Goal: Task Accomplishment & Management: Complete application form

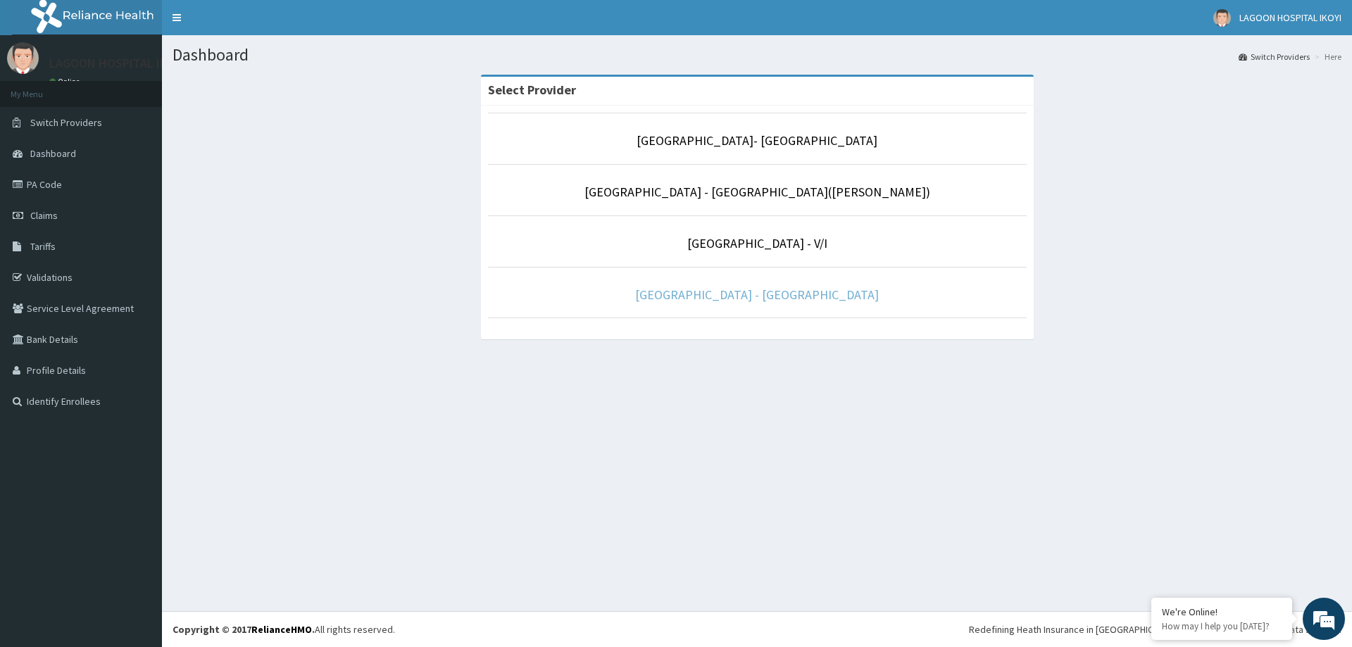
click at [777, 293] on link "[GEOGRAPHIC_DATA] - [GEOGRAPHIC_DATA]" at bounding box center [757, 295] width 244 height 16
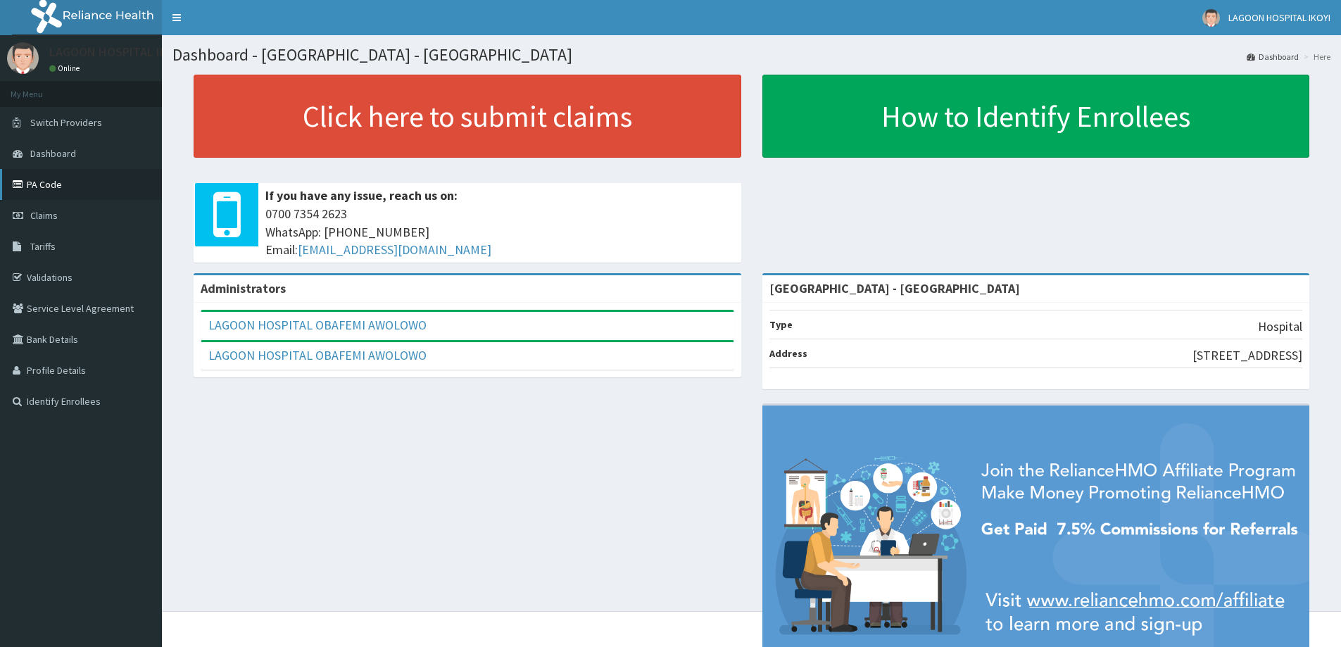
click at [37, 184] on link "PA Code" at bounding box center [81, 184] width 162 height 31
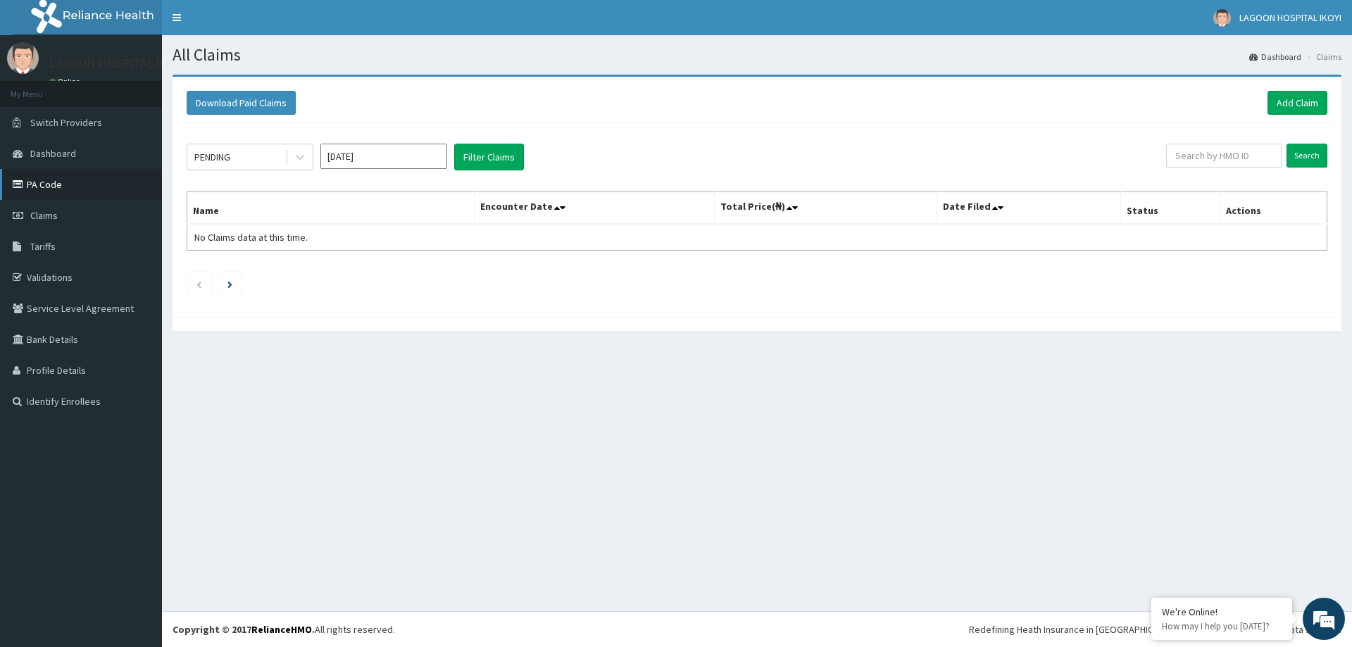
click at [46, 183] on link "PA Code" at bounding box center [81, 184] width 162 height 31
click at [1294, 101] on link "Add Claim" at bounding box center [1297, 103] width 60 height 24
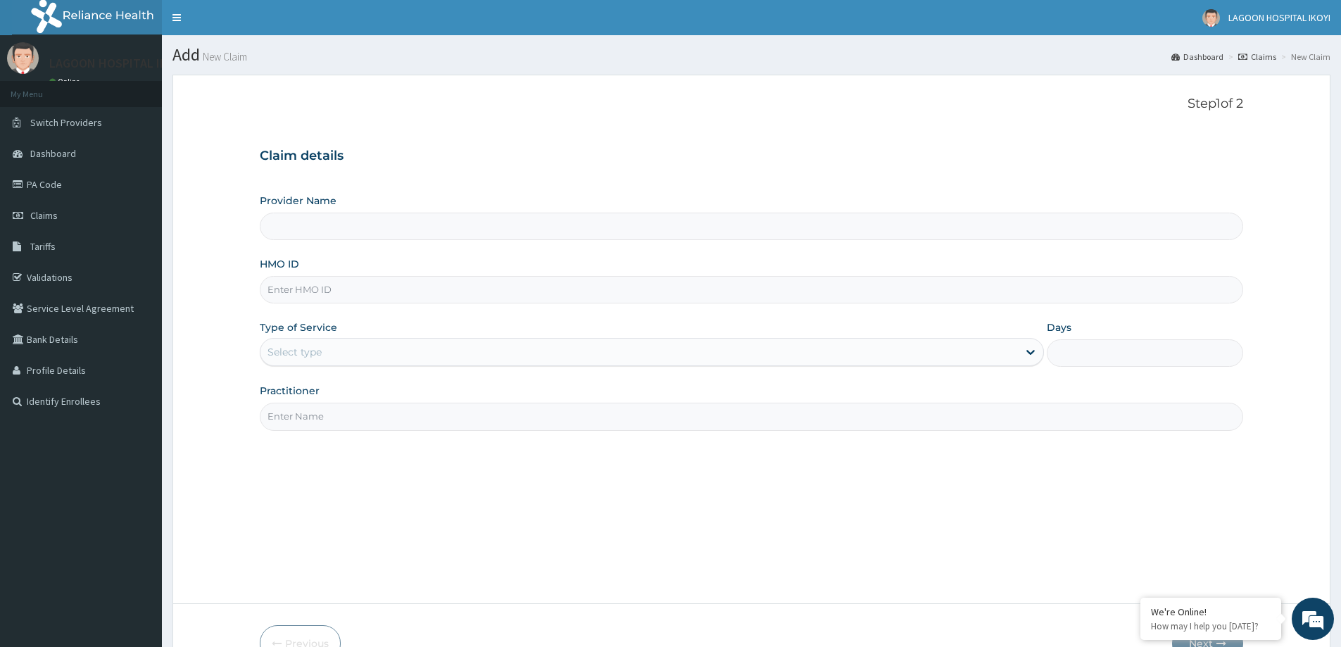
type input "[GEOGRAPHIC_DATA] - [GEOGRAPHIC_DATA]"
click at [382, 289] on input "HMO ID" at bounding box center [752, 289] width 984 height 27
paste input "SOF/10011/A"
type input "SOF/10011/A"
click at [456, 315] on div "Provider Name Lagoon Hospital - Obafemi Awolowo way HMO ID SOF/10011/A Type of …" at bounding box center [752, 312] width 984 height 237
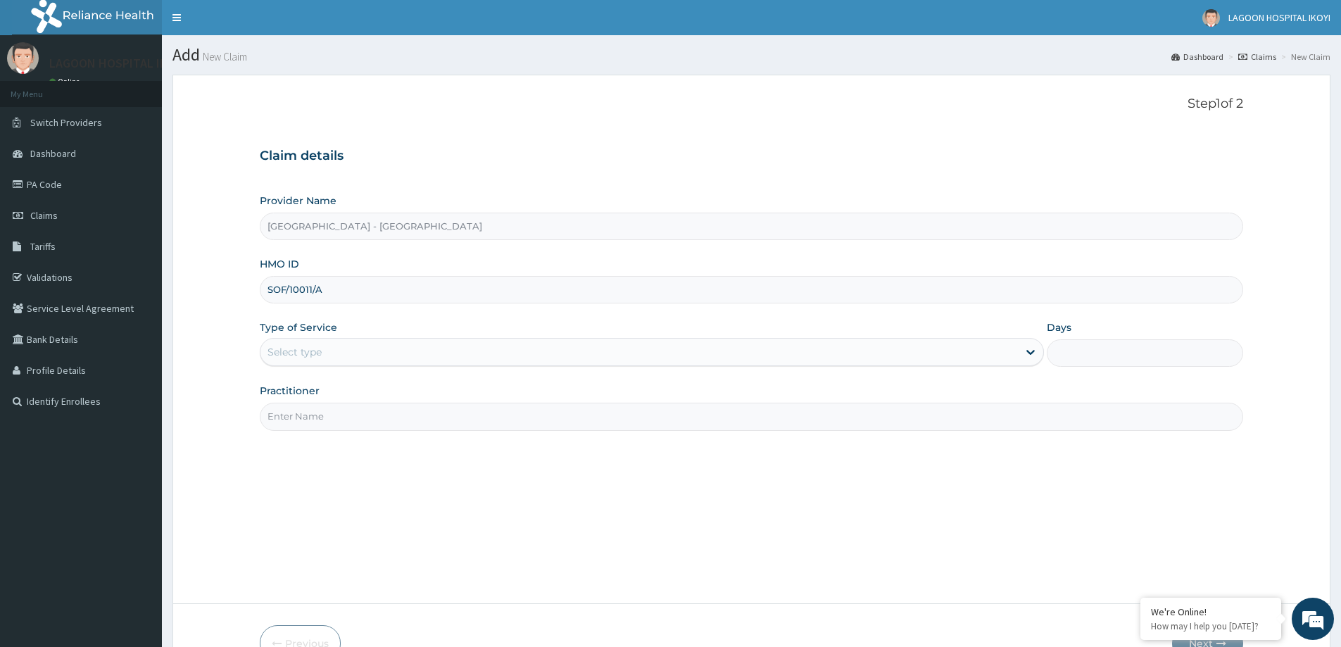
click at [400, 352] on div "Select type" at bounding box center [640, 352] width 758 height 23
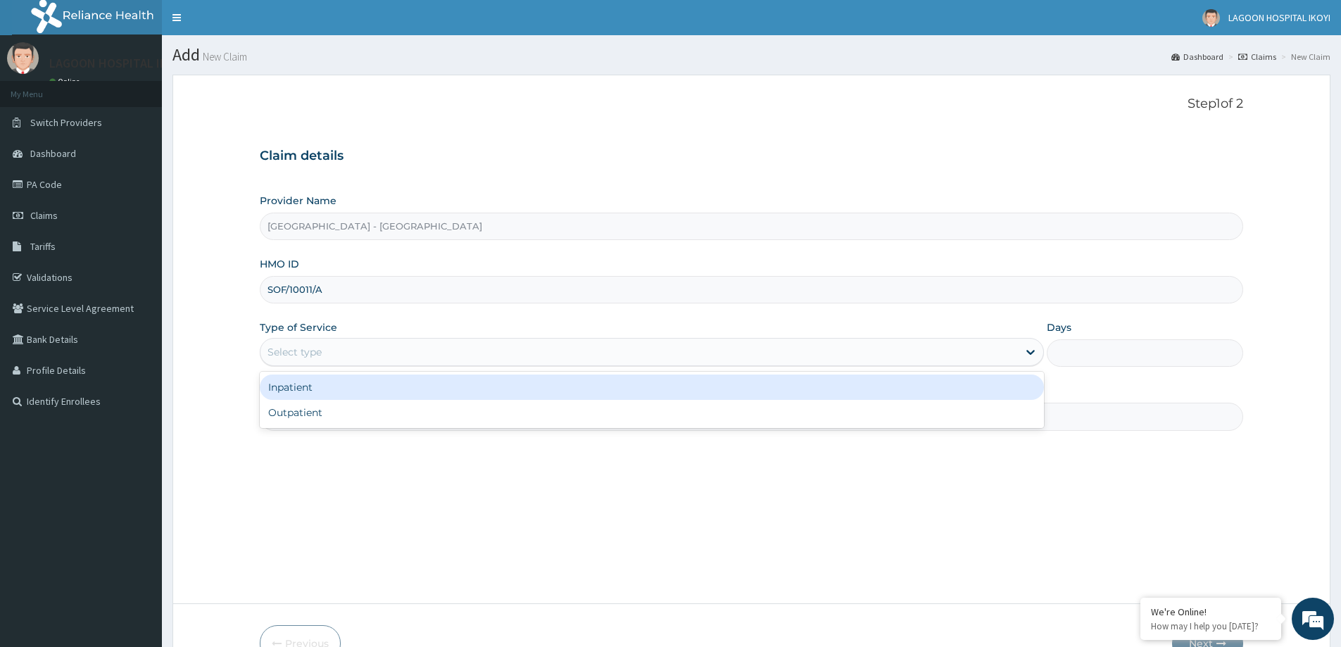
click at [336, 381] on div "Inpatient" at bounding box center [652, 387] width 784 height 25
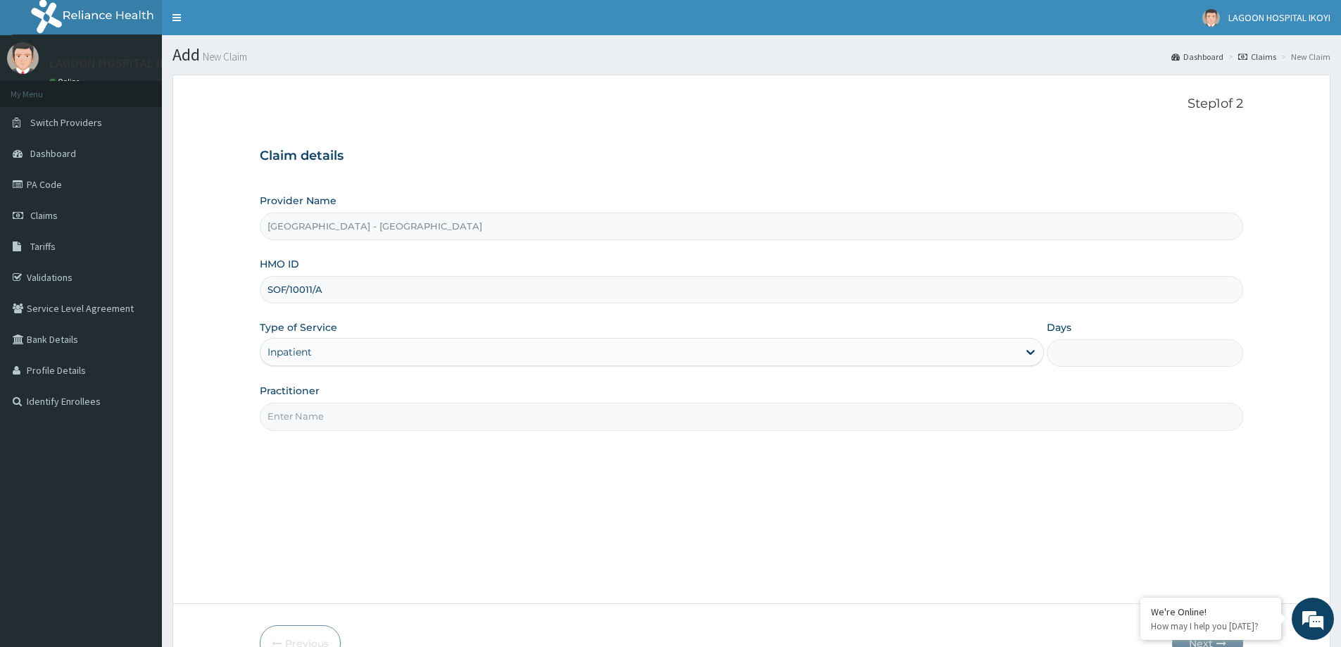
click at [1129, 356] on input "Days" at bounding box center [1145, 352] width 196 height 27
type input "1"
click at [674, 427] on input "Practitioner" at bounding box center [752, 416] width 984 height 27
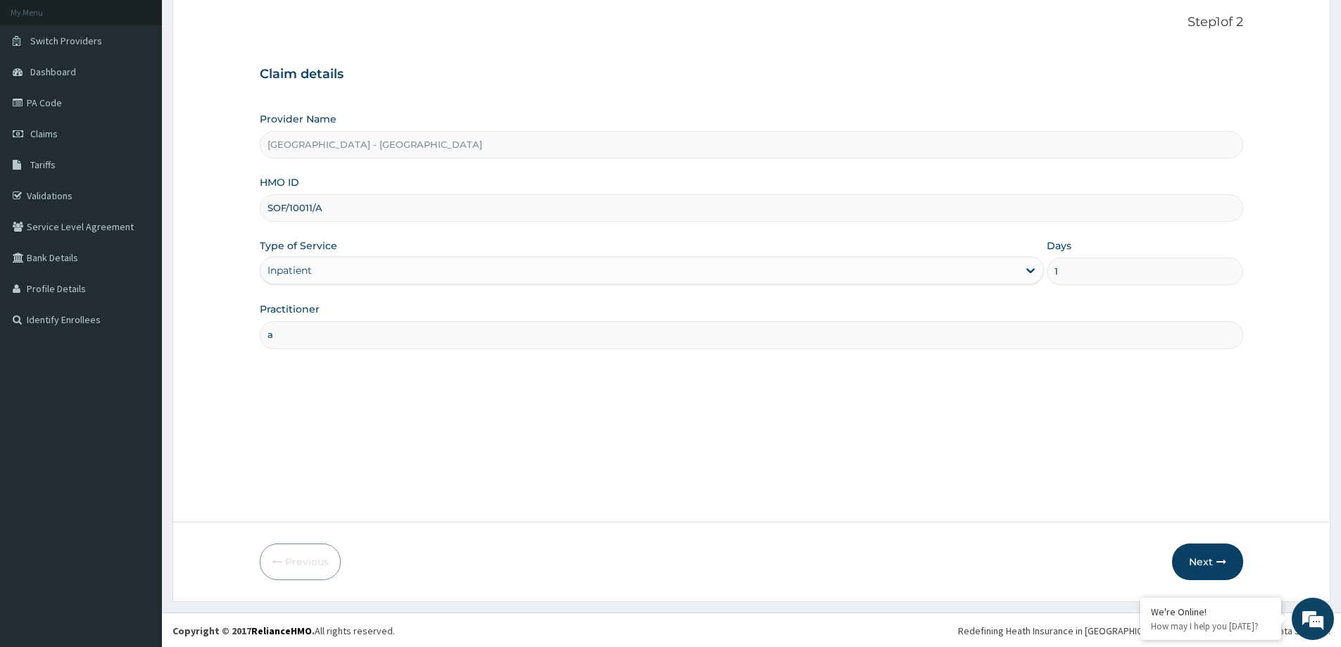
scroll to position [83, 0]
type input "a"
click at [1205, 557] on button "Next" at bounding box center [1207, 560] width 71 height 37
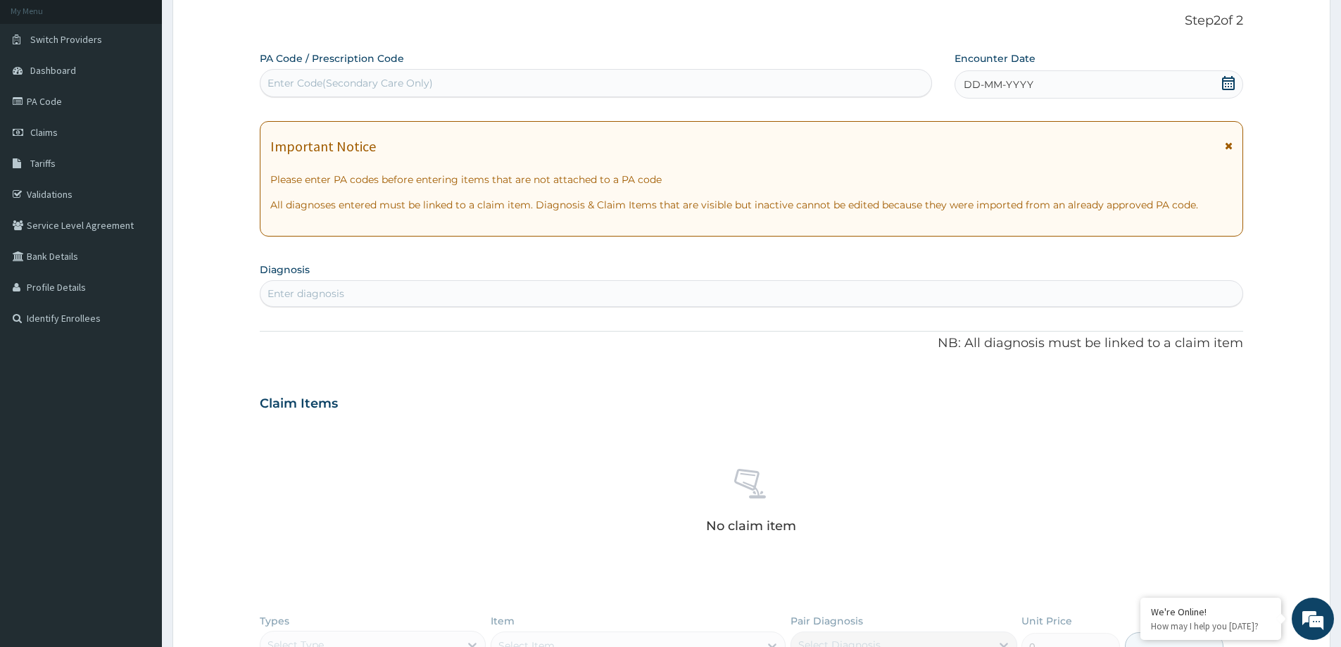
click at [654, 87] on div "Enter Code(Secondary Care Only)" at bounding box center [596, 83] width 671 height 23
click at [703, 92] on div "Enter Code(Secondary Care Only)" at bounding box center [596, 83] width 671 height 23
click at [426, 301] on div "Enter diagnosis" at bounding box center [752, 293] width 982 height 23
click at [427, 295] on div "Enter diagnosis" at bounding box center [752, 293] width 982 height 23
type input "malaria"
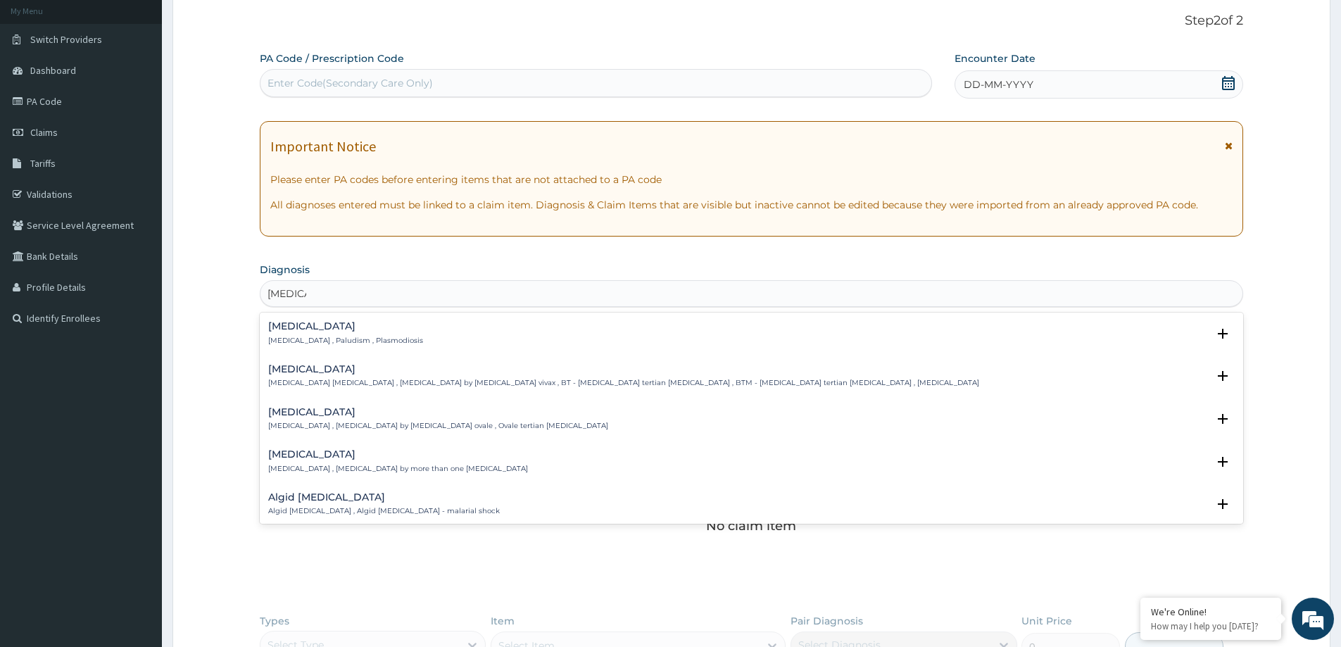
click at [422, 334] on div "Malaria Malaria , Paludism , Plasmodiosis" at bounding box center [751, 333] width 967 height 25
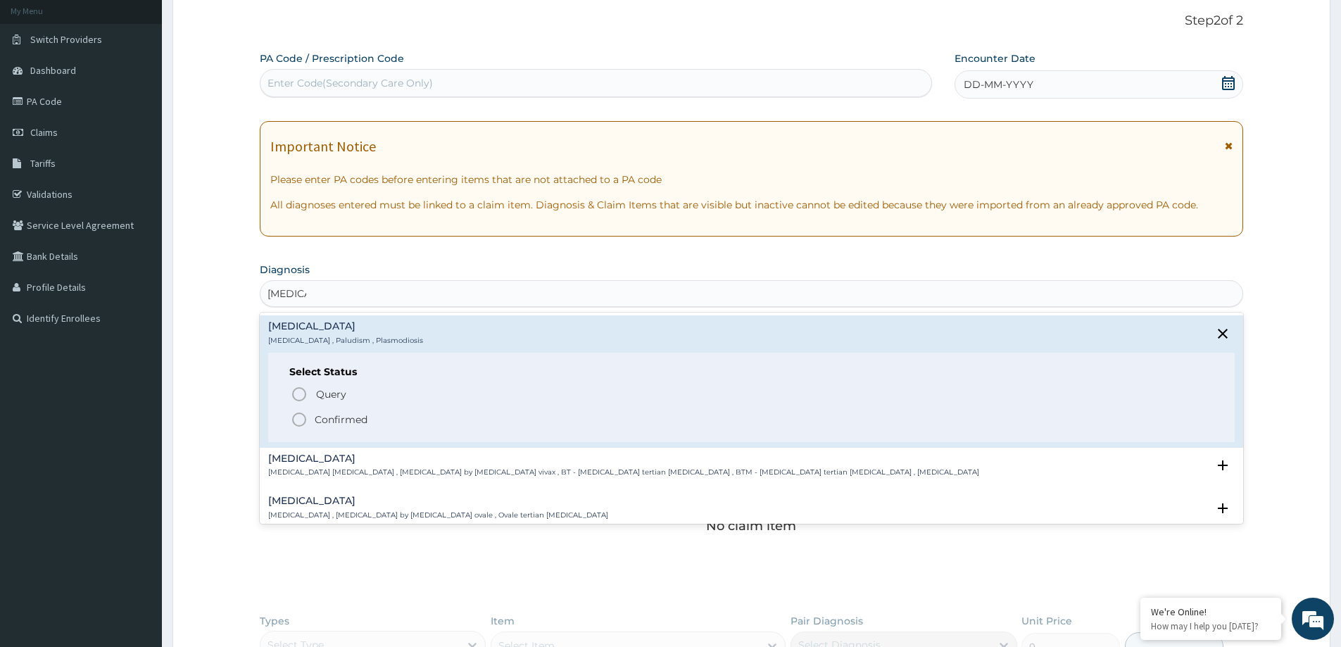
click at [296, 422] on icon "status option filled" at bounding box center [299, 419] width 17 height 17
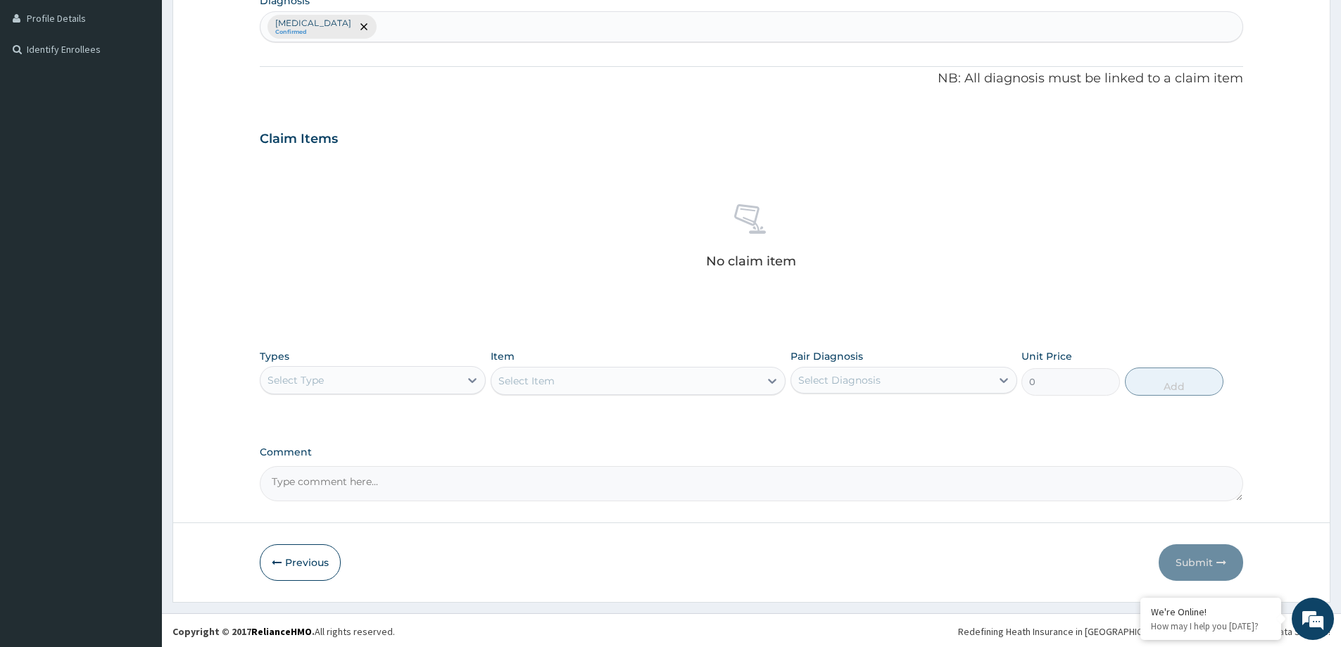
scroll to position [354, 0]
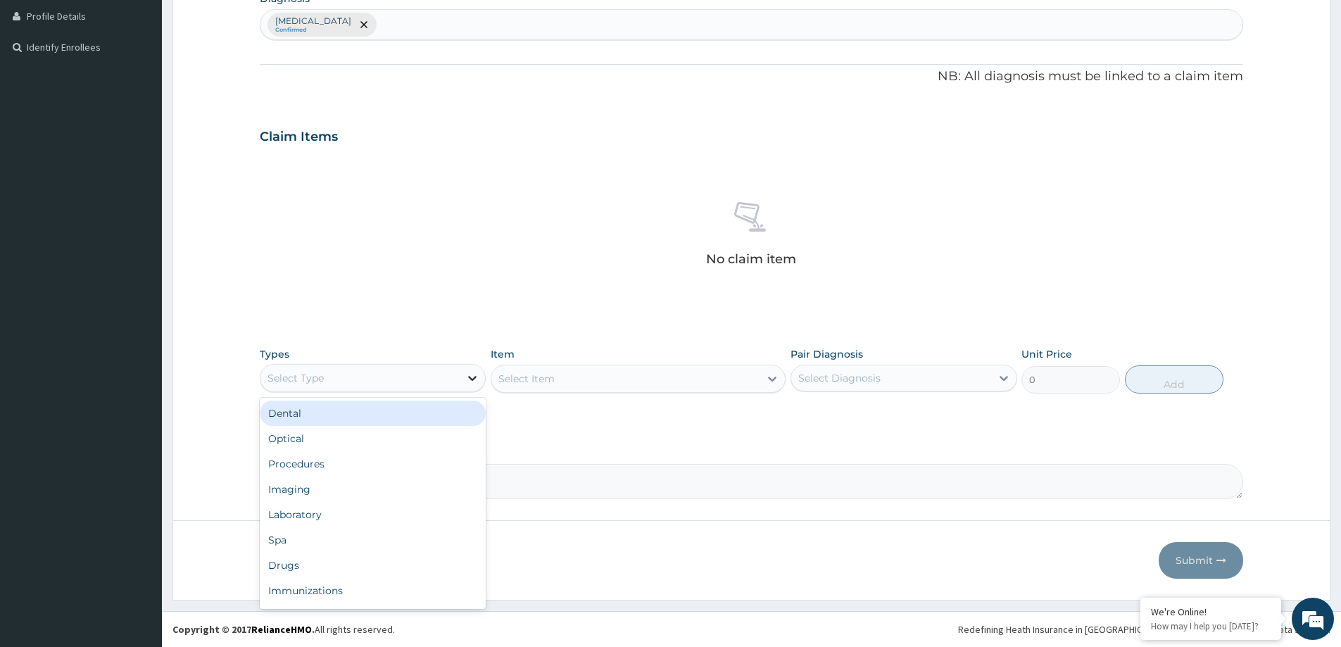
click at [465, 377] on icon at bounding box center [472, 378] width 14 height 14
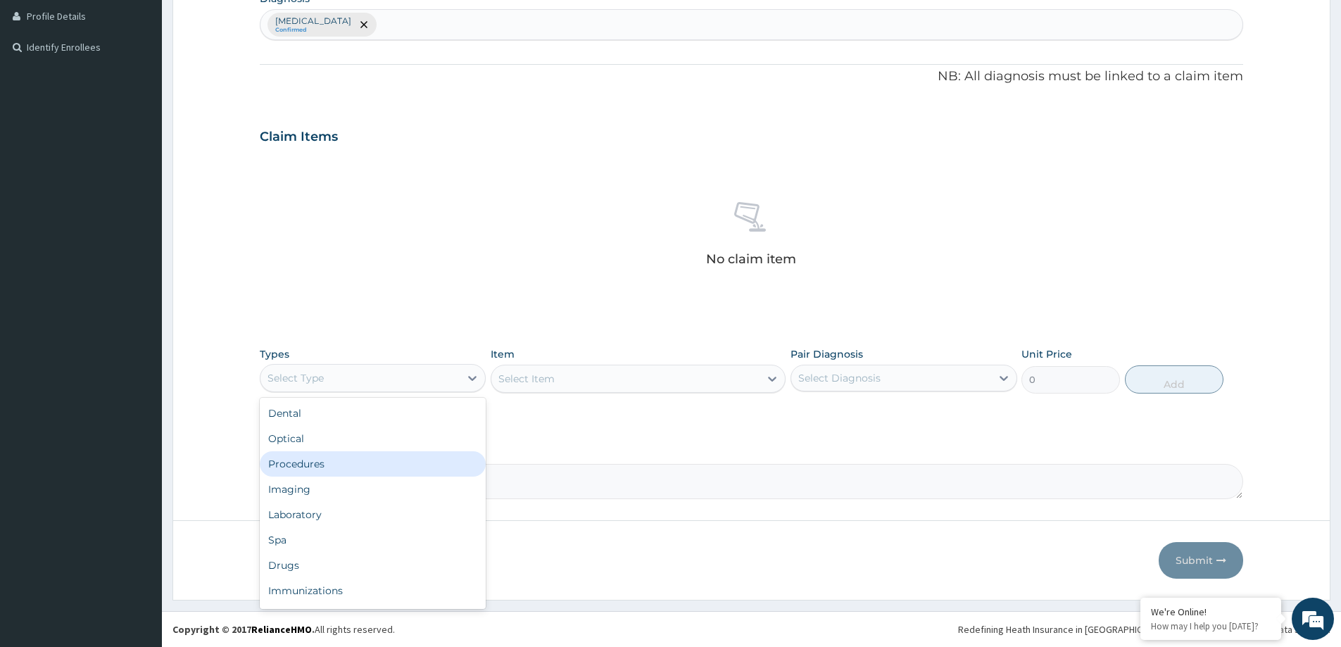
click at [356, 471] on div "Procedures" at bounding box center [373, 463] width 226 height 25
click at [773, 380] on icon at bounding box center [773, 379] width 8 height 5
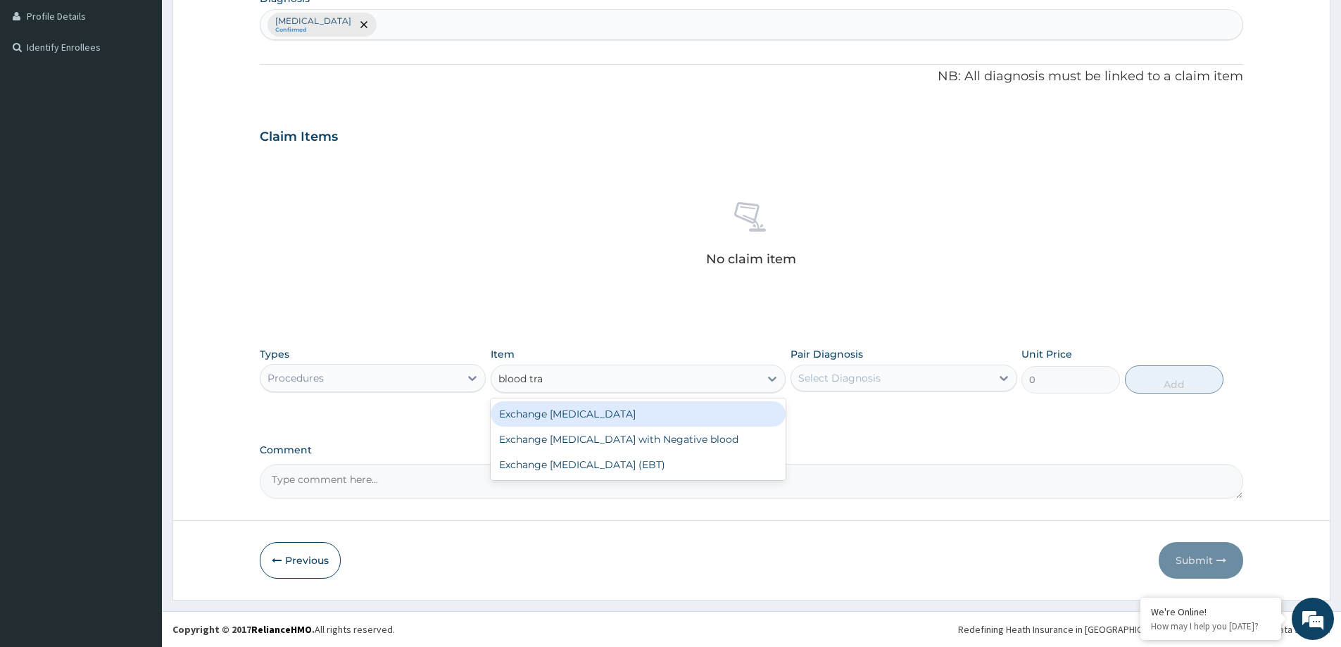
type input "blood tran"
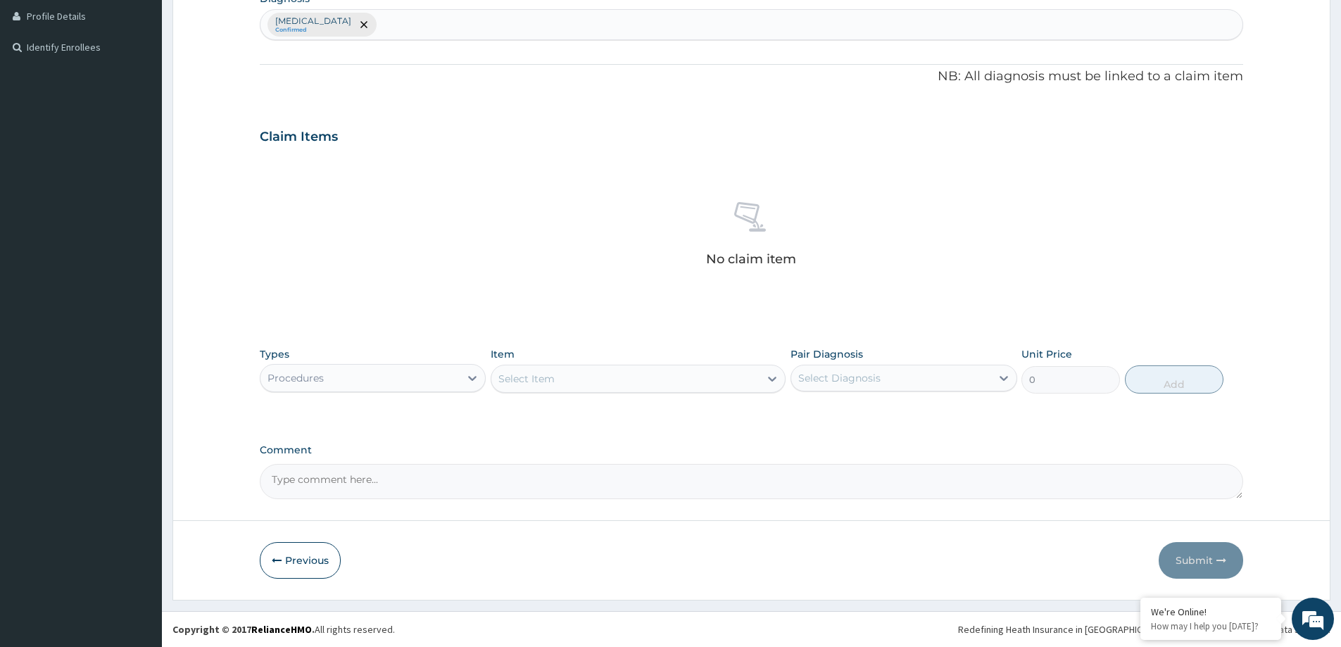
drag, startPoint x: 676, startPoint y: 381, endPoint x: 647, endPoint y: 380, distance: 28.9
click at [648, 380] on div "Select Item" at bounding box center [625, 379] width 268 height 23
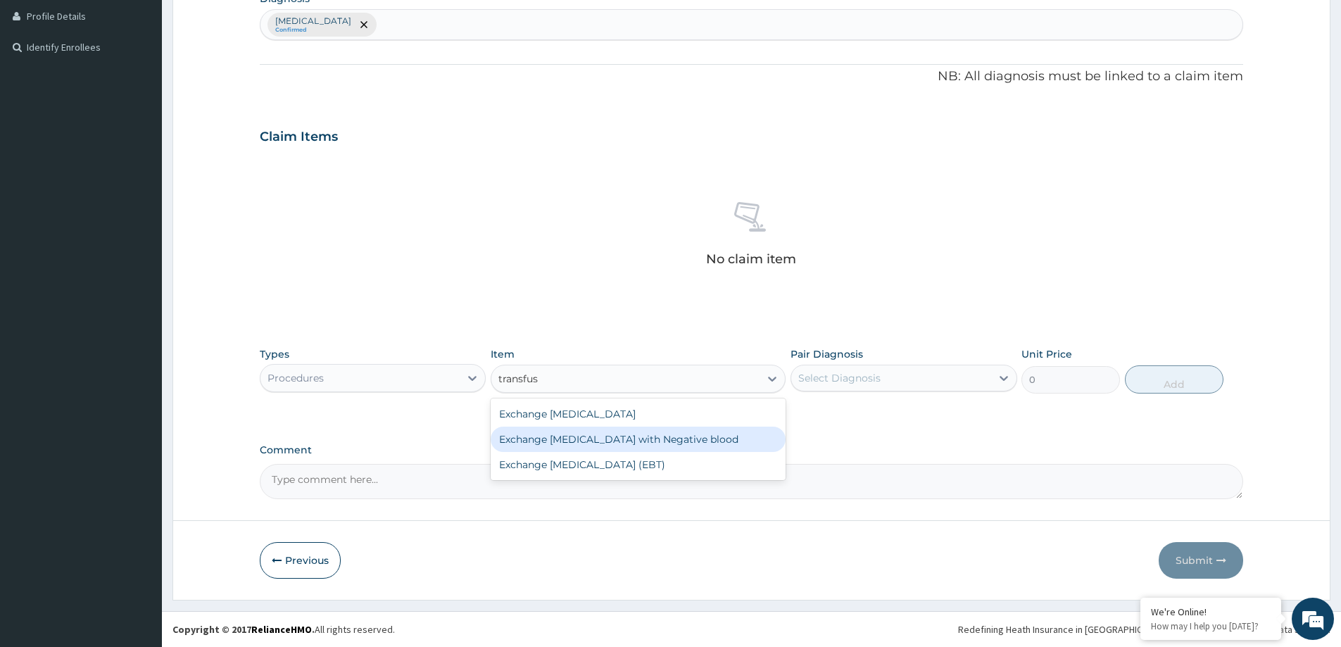
type input "transfus"
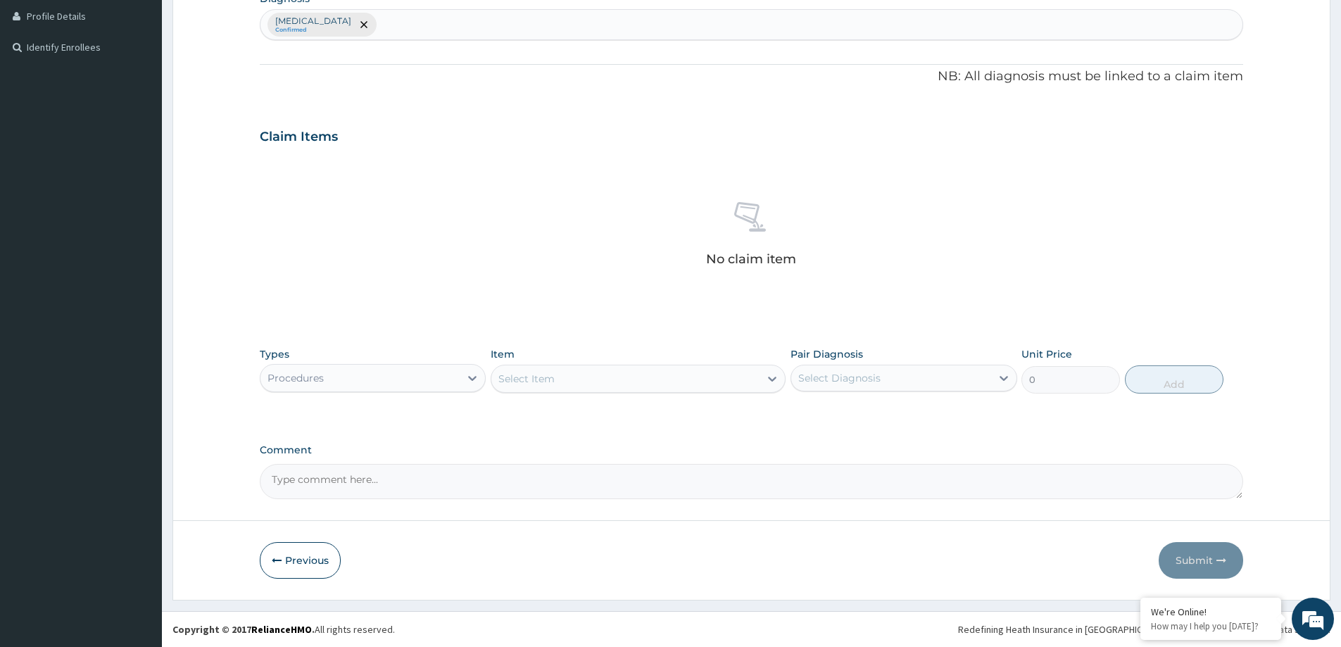
click at [980, 277] on div "No claim item" at bounding box center [752, 237] width 984 height 162
click at [473, 377] on icon at bounding box center [472, 378] width 14 height 14
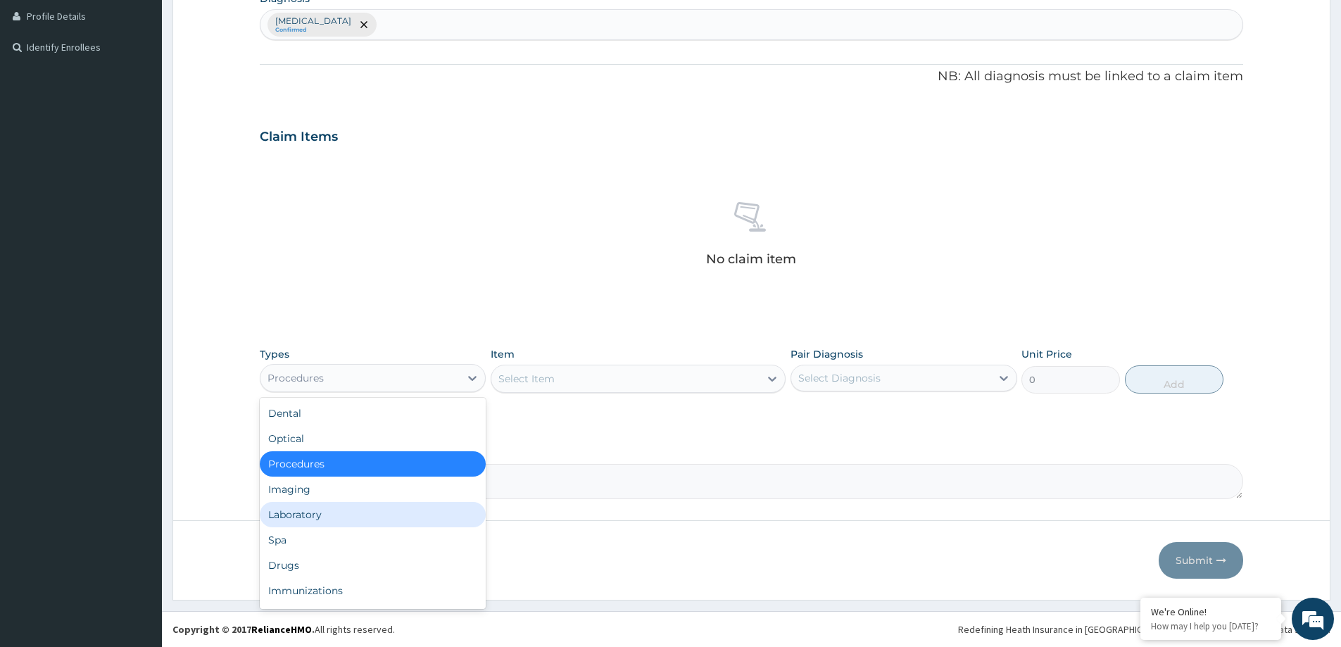
click at [303, 515] on div "Laboratory" at bounding box center [373, 514] width 226 height 25
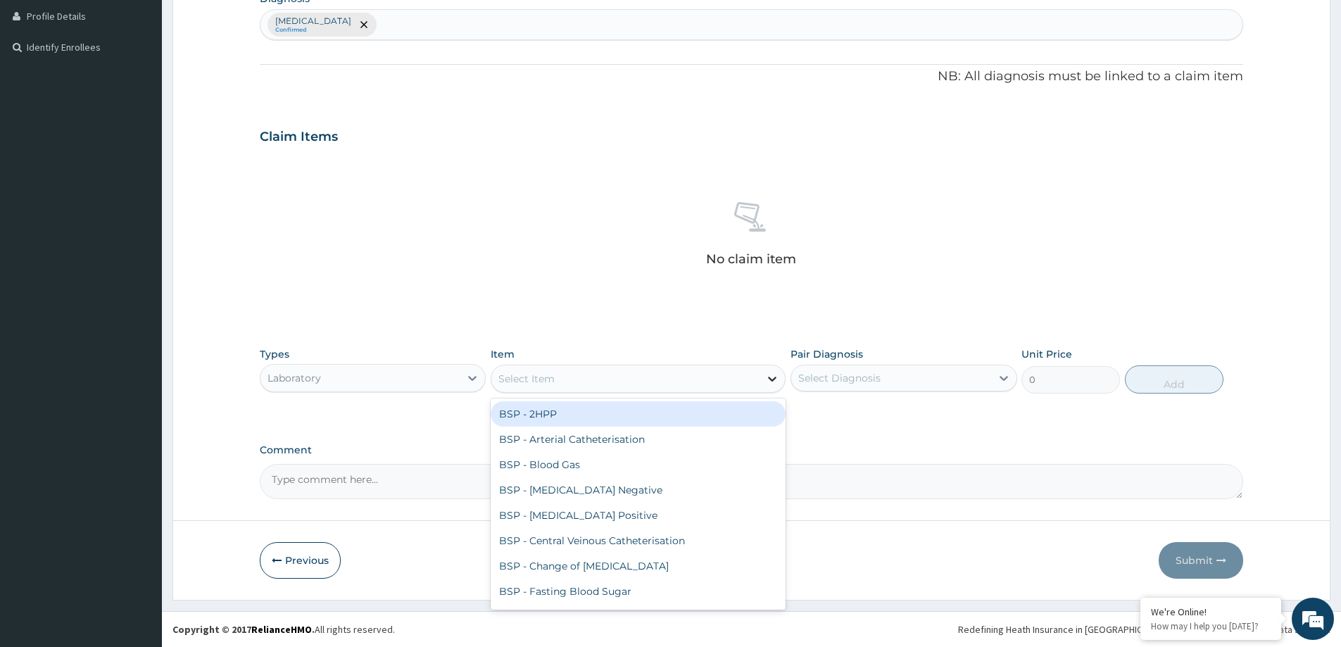
click at [772, 377] on icon at bounding box center [772, 379] width 14 height 14
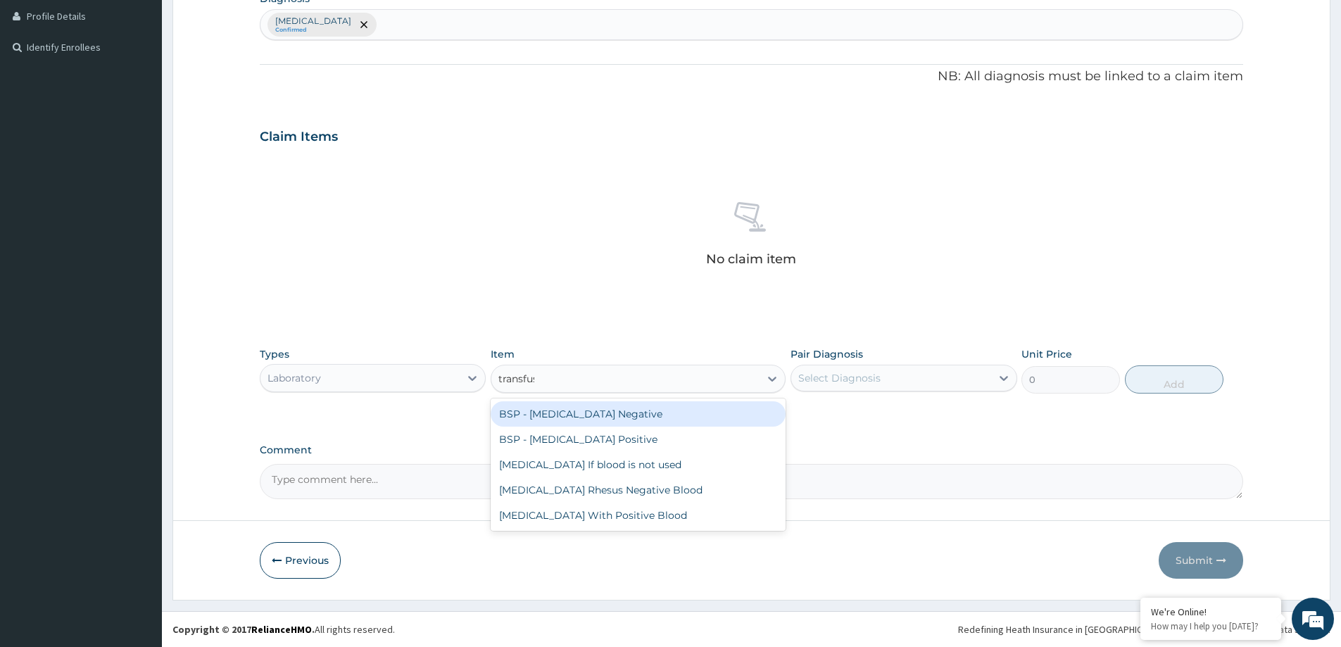
type input "transfusi"
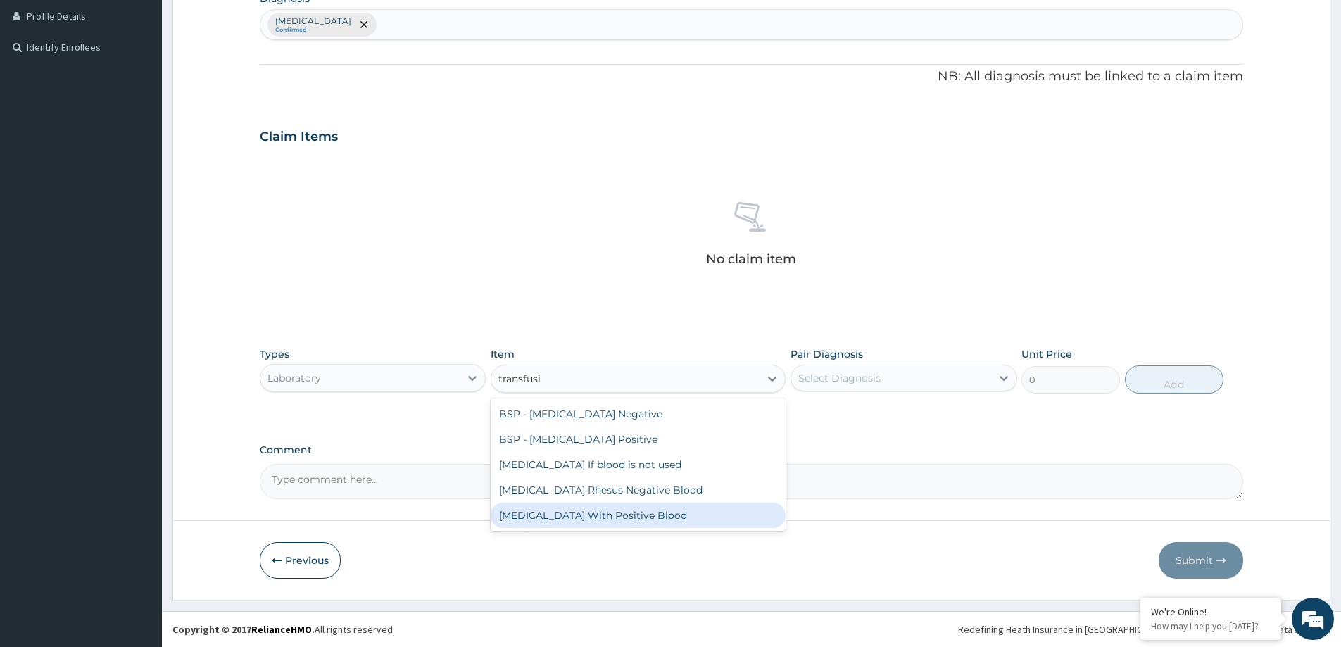
click at [692, 513] on div "Blood Transfusion With Positive Blood" at bounding box center [638, 515] width 295 height 25
type input "35300"
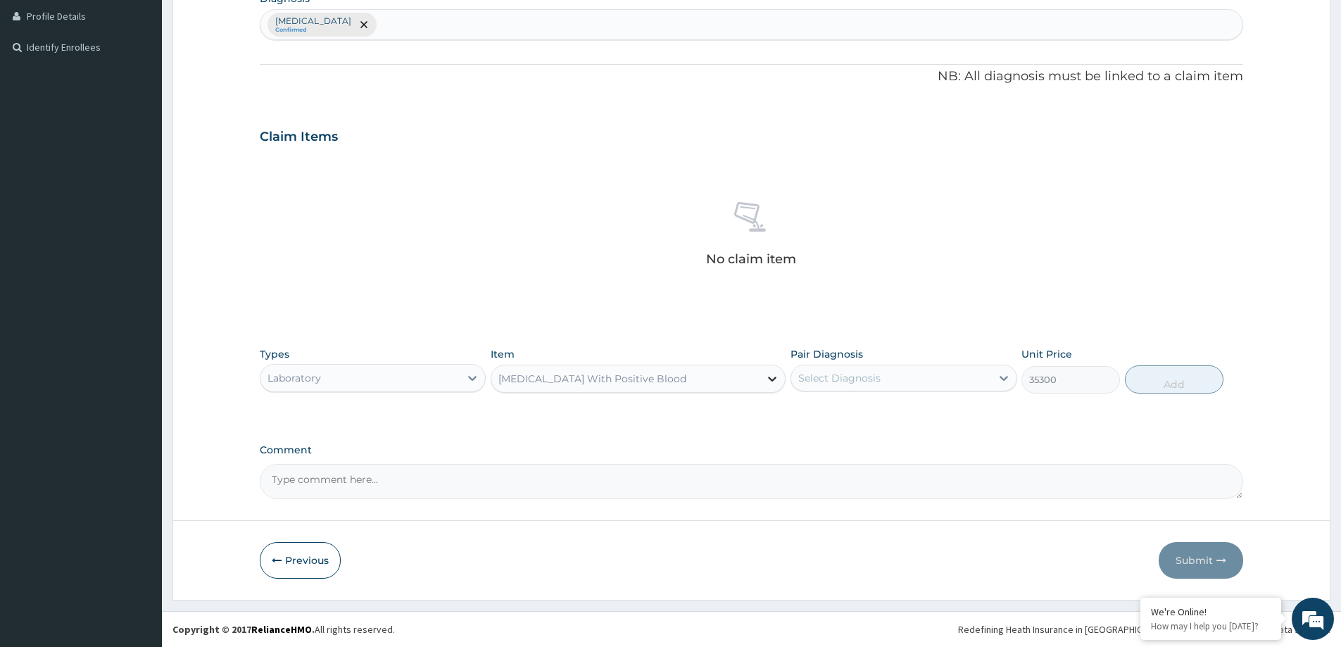
click at [768, 377] on icon at bounding box center [772, 379] width 14 height 14
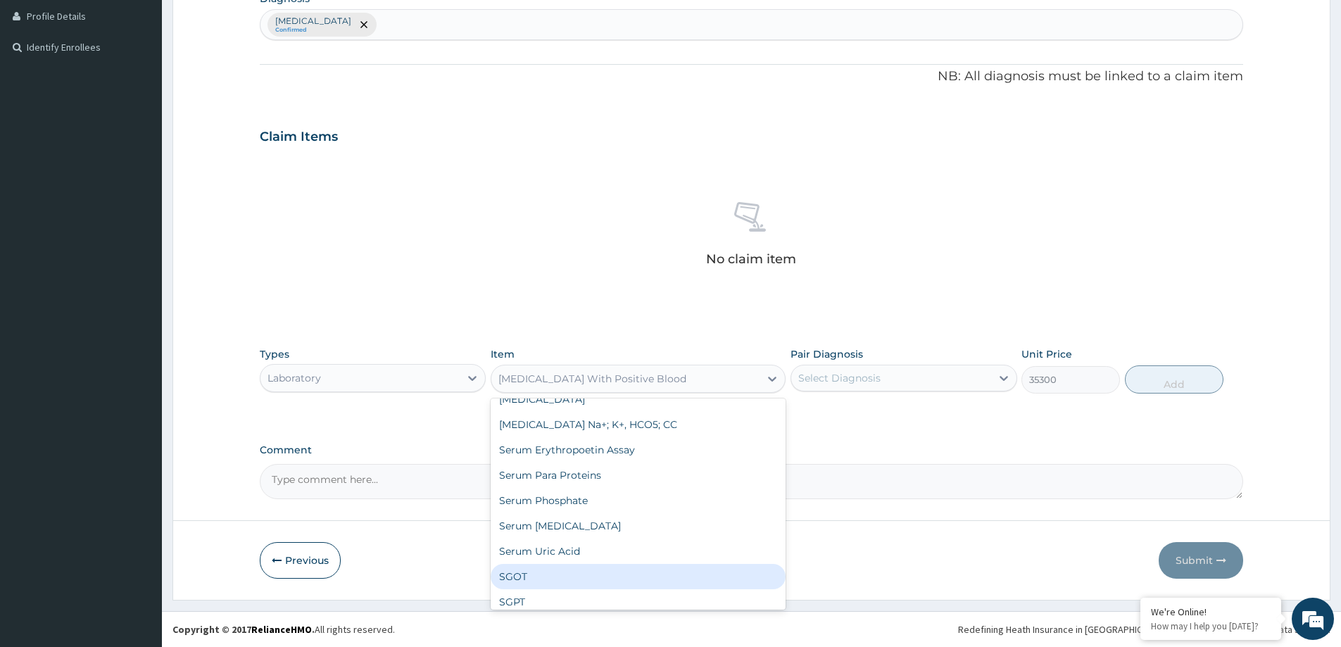
scroll to position [3087, 0]
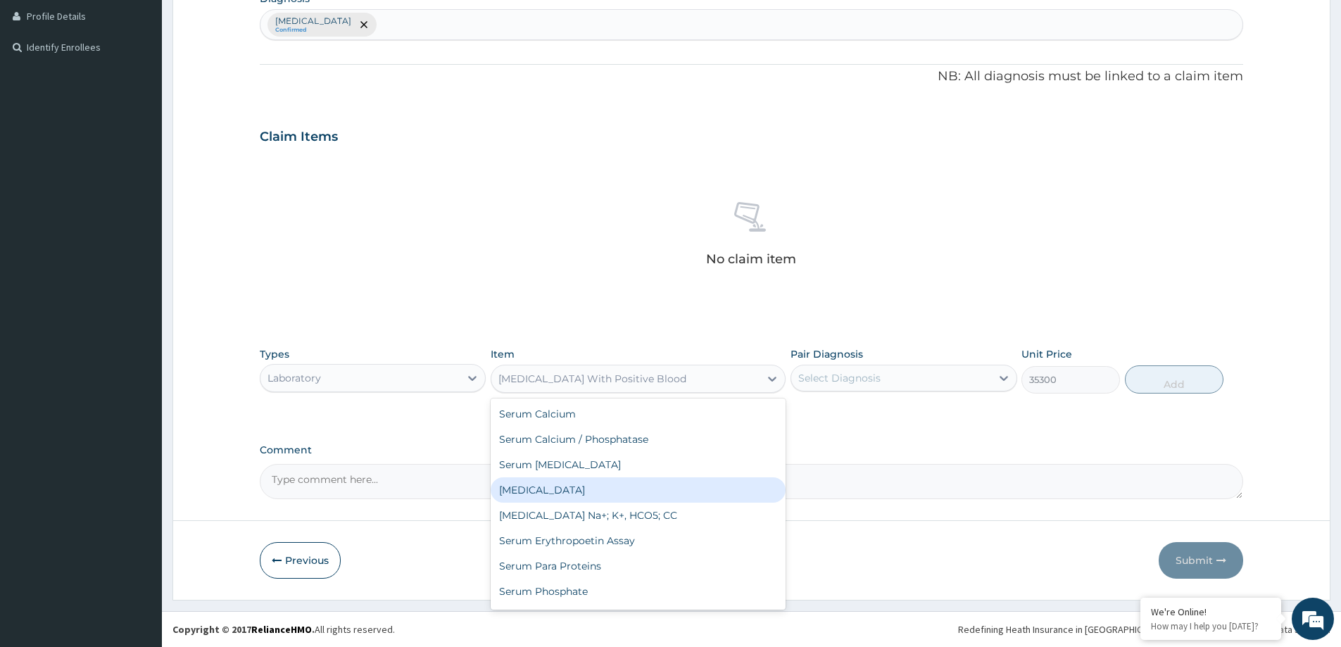
click at [923, 494] on textarea "Comment" at bounding box center [752, 481] width 984 height 35
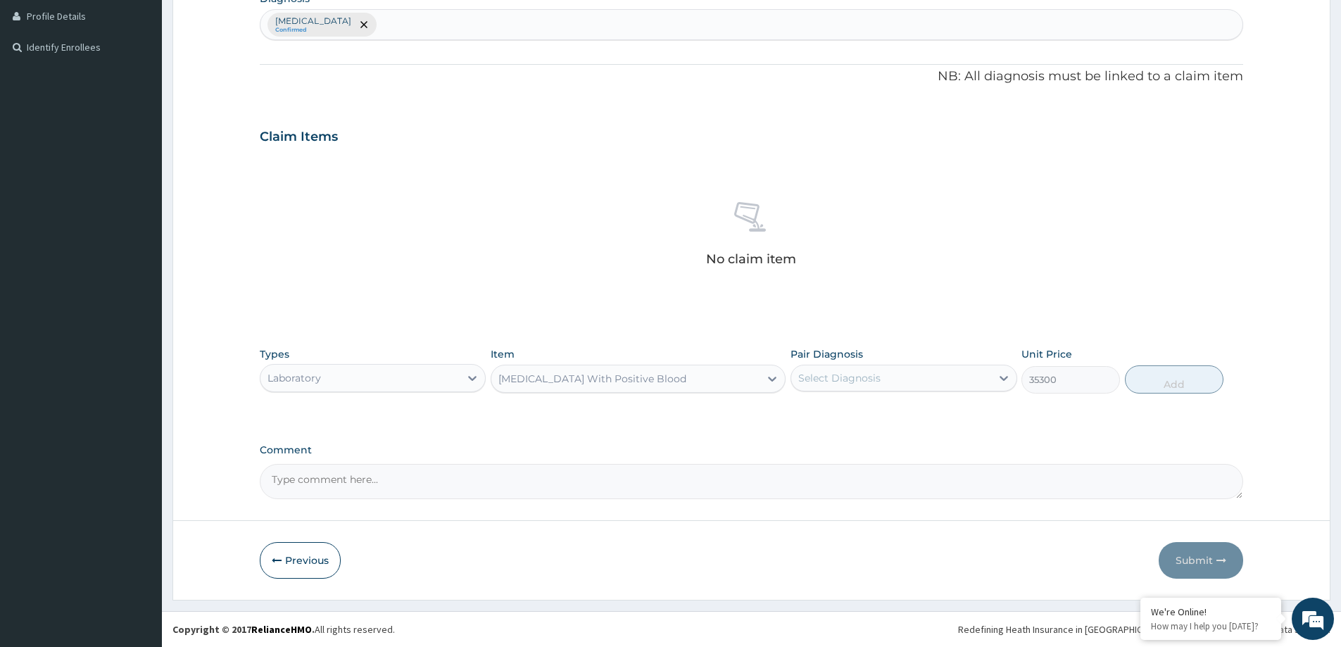
click at [639, 380] on div "Blood Transfusion With Positive Blood" at bounding box center [593, 379] width 188 height 14
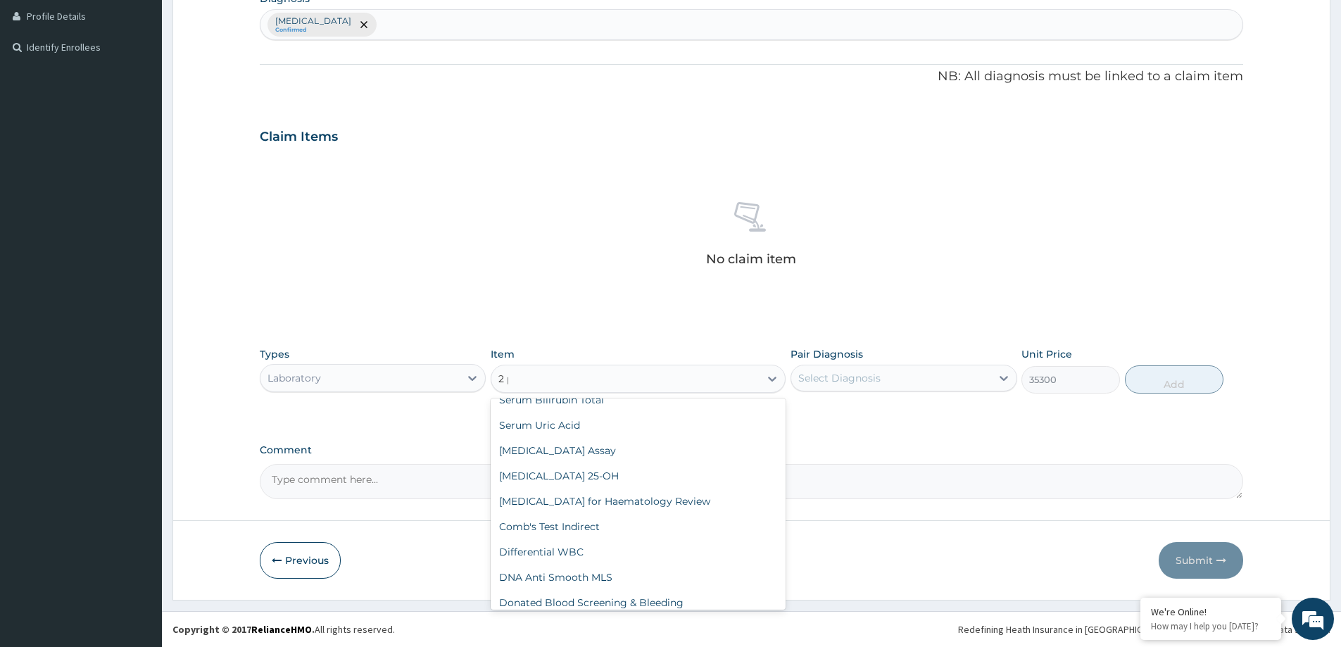
scroll to position [0, 0]
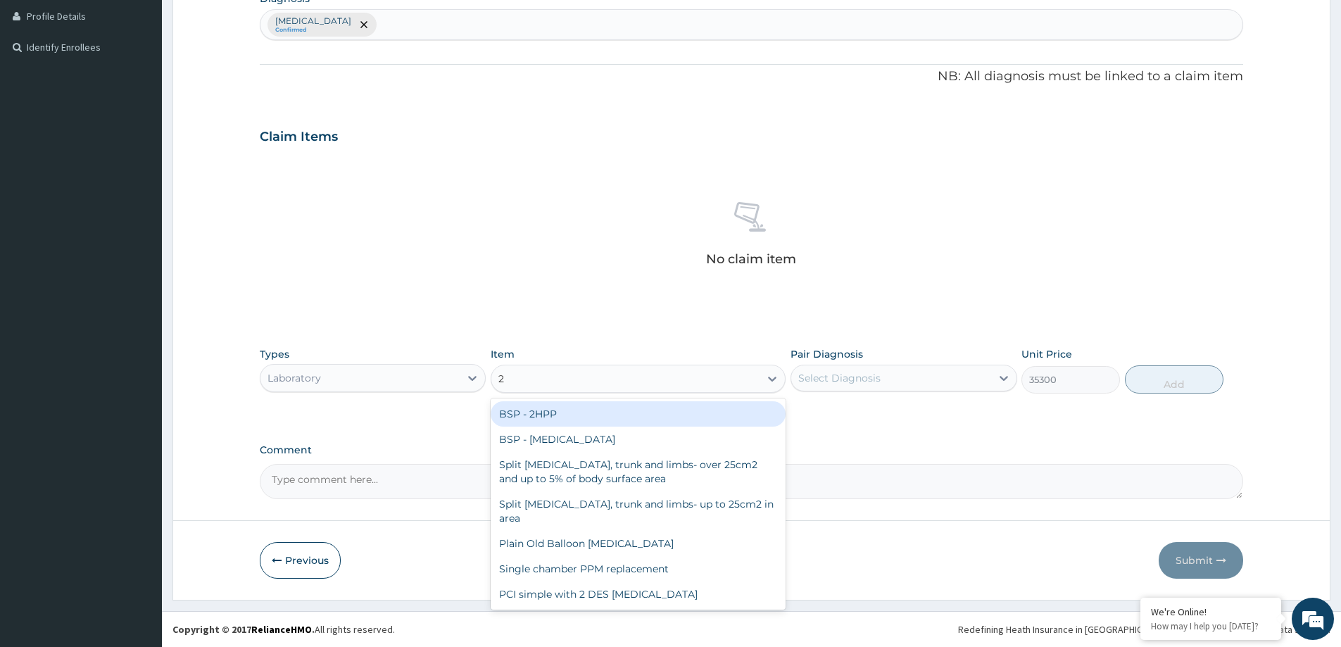
type input "2"
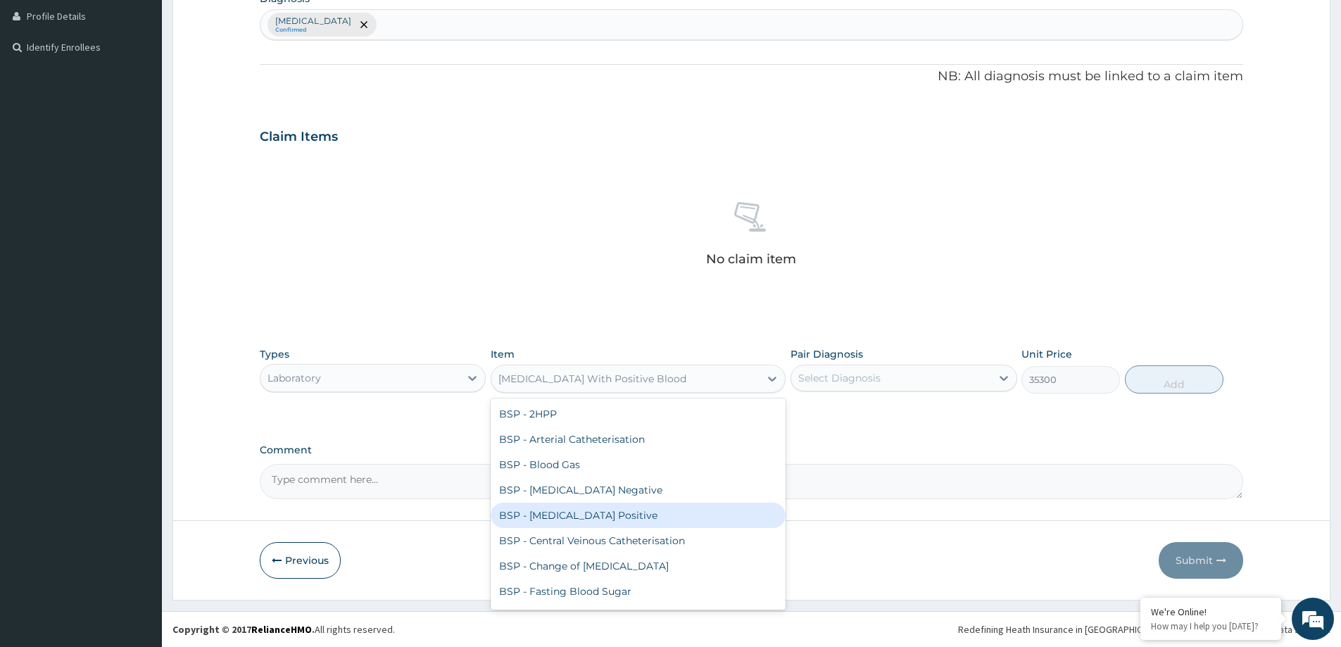
click at [657, 514] on div "BSP - Blood Transfusion Positive" at bounding box center [638, 515] width 295 height 25
click at [768, 381] on icon at bounding box center [772, 379] width 14 height 14
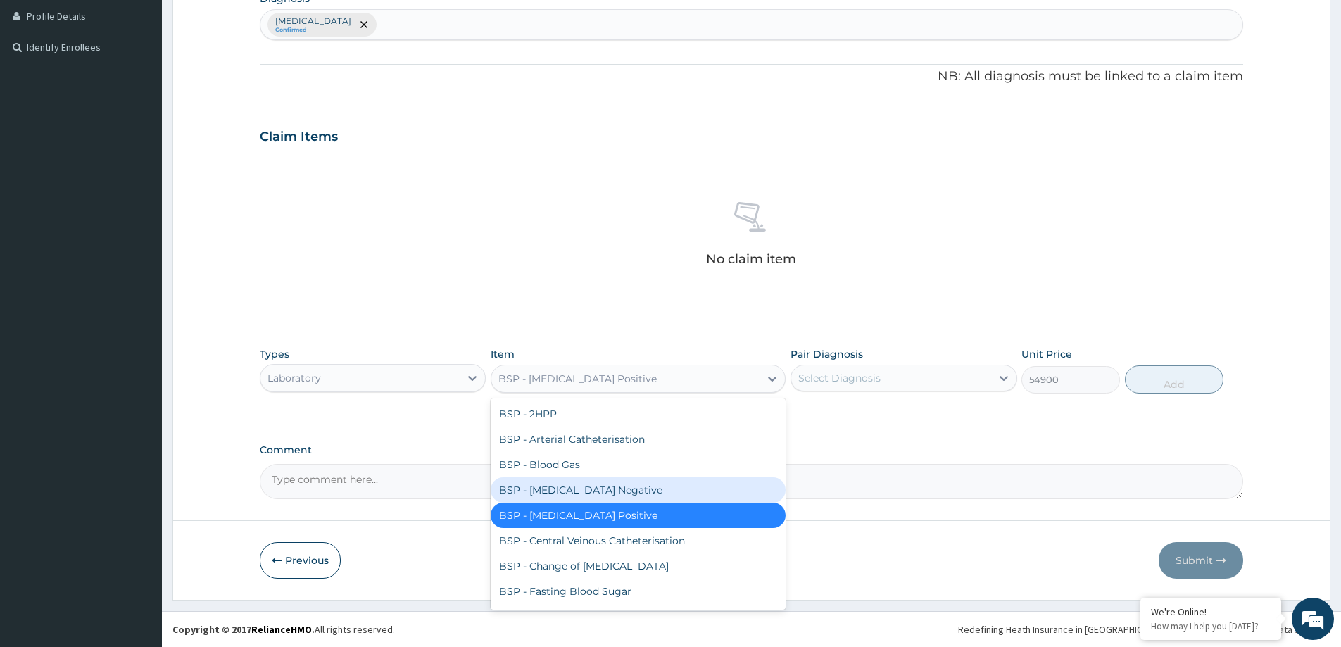
click at [684, 490] on div "BSP - Blood Transfusion Negative" at bounding box center [638, 489] width 295 height 25
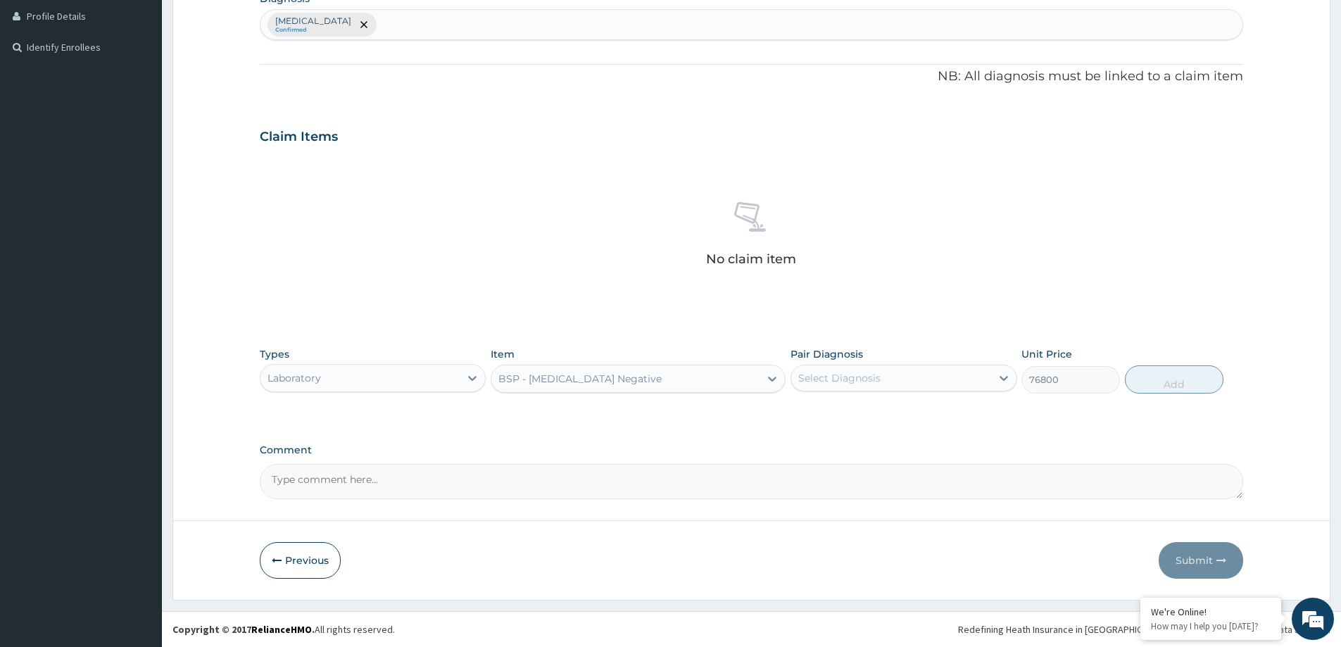
click at [663, 370] on div "BSP - Blood Transfusion Negative" at bounding box center [625, 379] width 268 height 23
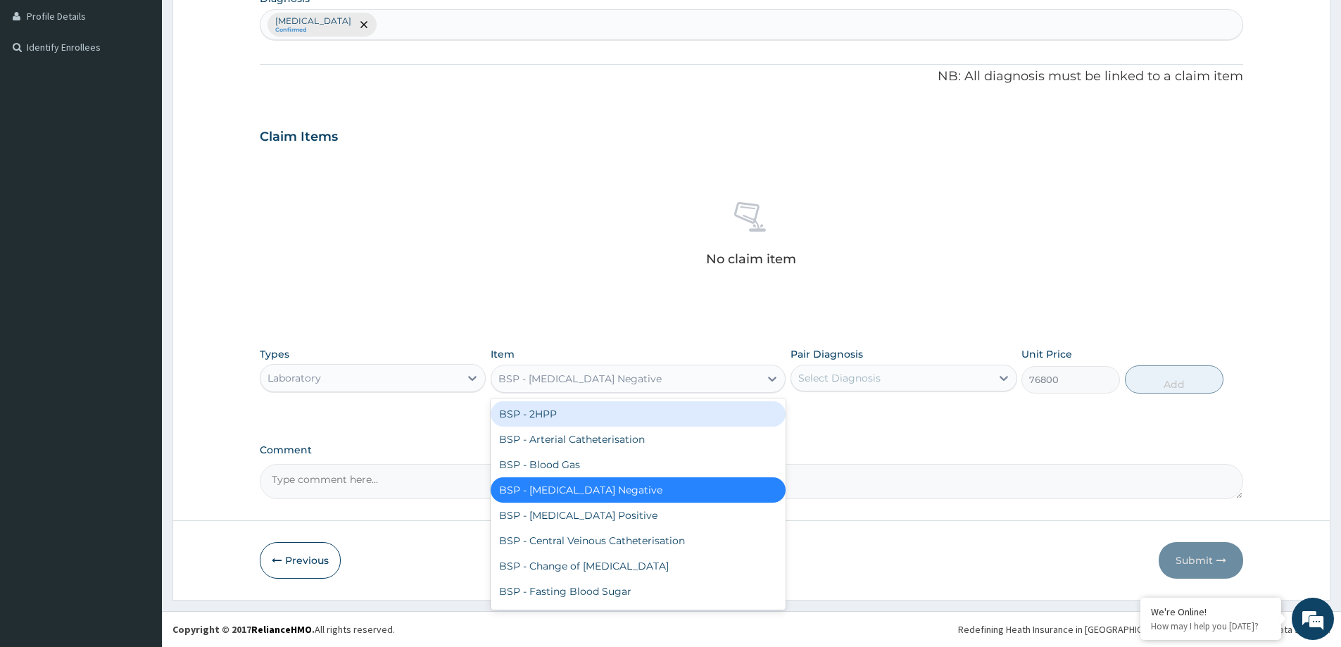
click at [723, 285] on div "No claim item" at bounding box center [752, 237] width 984 height 162
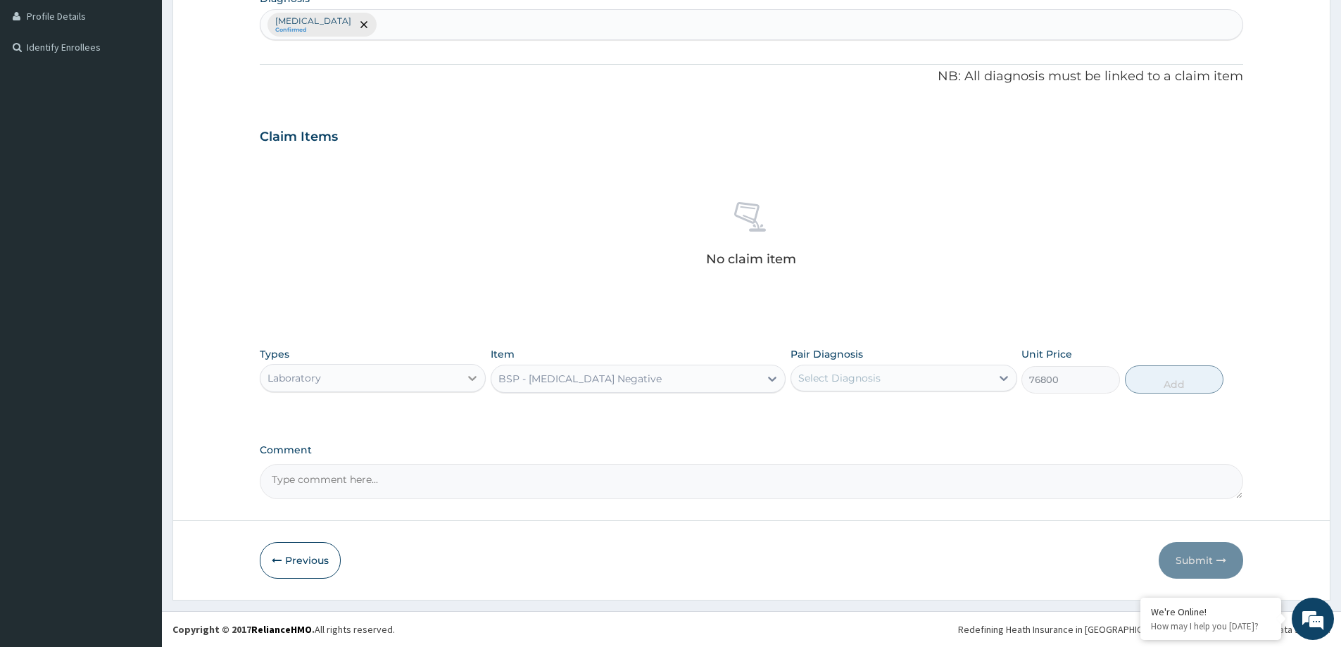
click at [477, 376] on icon at bounding box center [472, 378] width 14 height 14
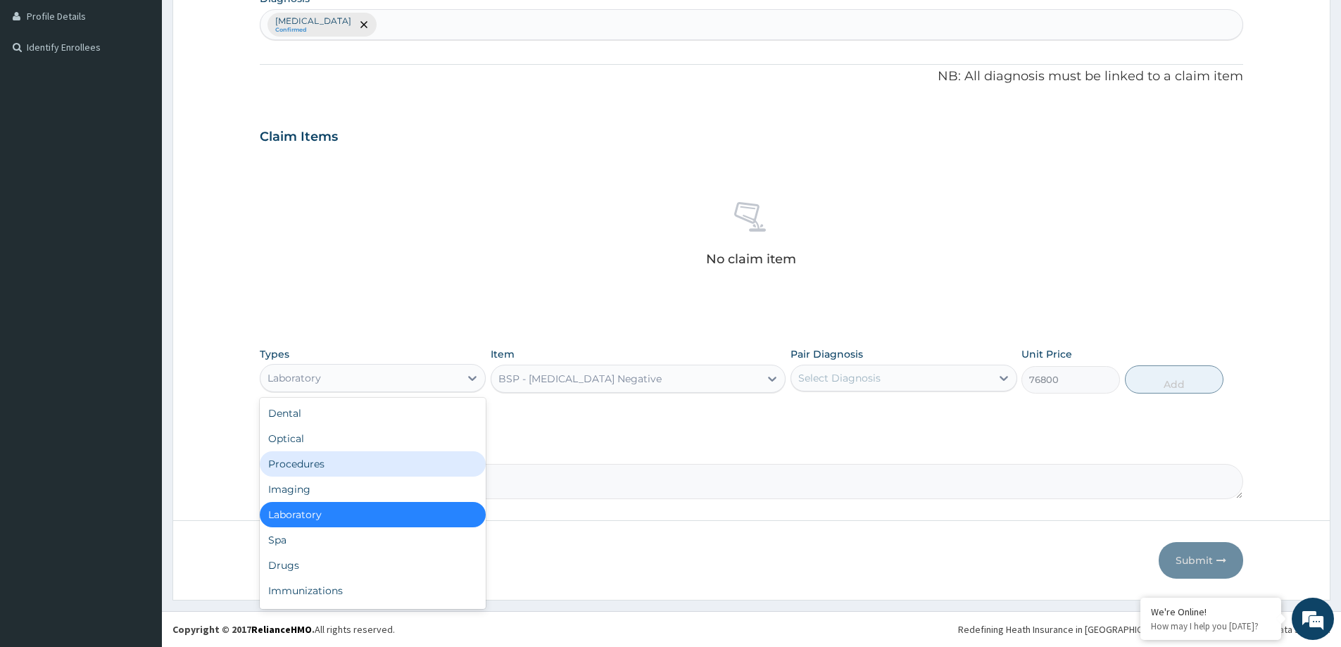
click at [320, 465] on div "Procedures" at bounding box center [373, 463] width 226 height 25
type input "0"
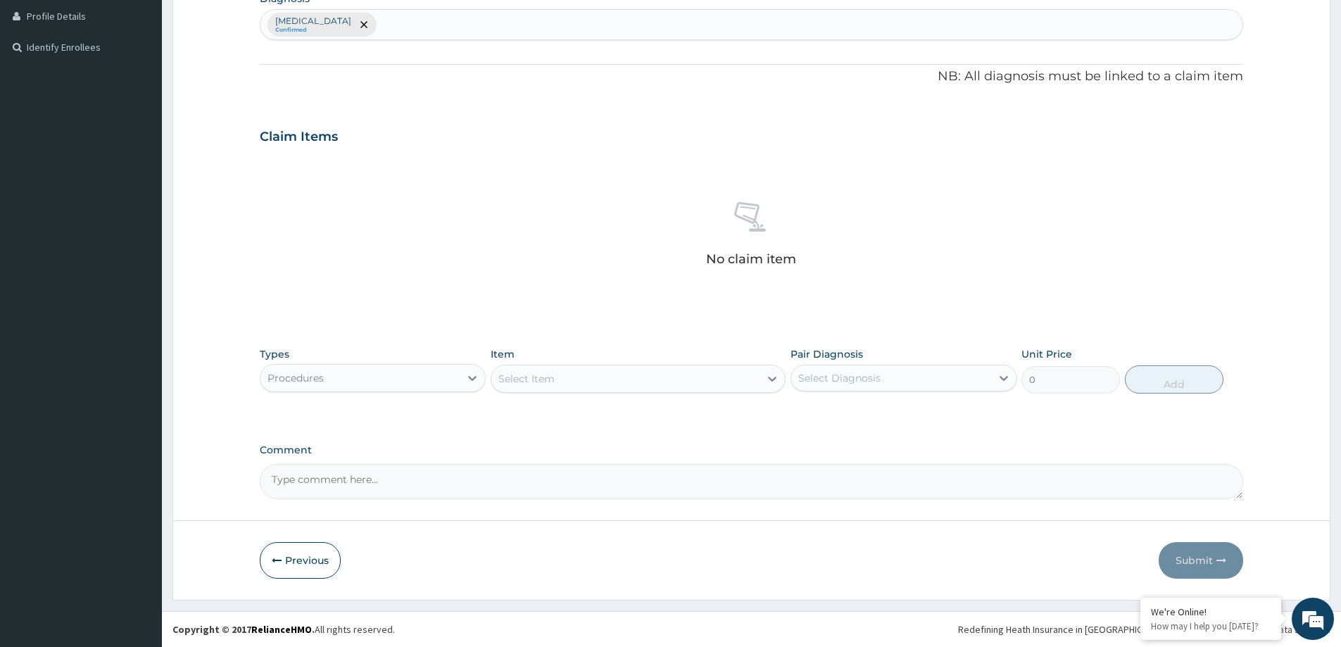
click at [770, 377] on icon at bounding box center [773, 379] width 8 height 5
click at [642, 379] on div "Select Item" at bounding box center [625, 379] width 268 height 23
type input "t"
type input "2"
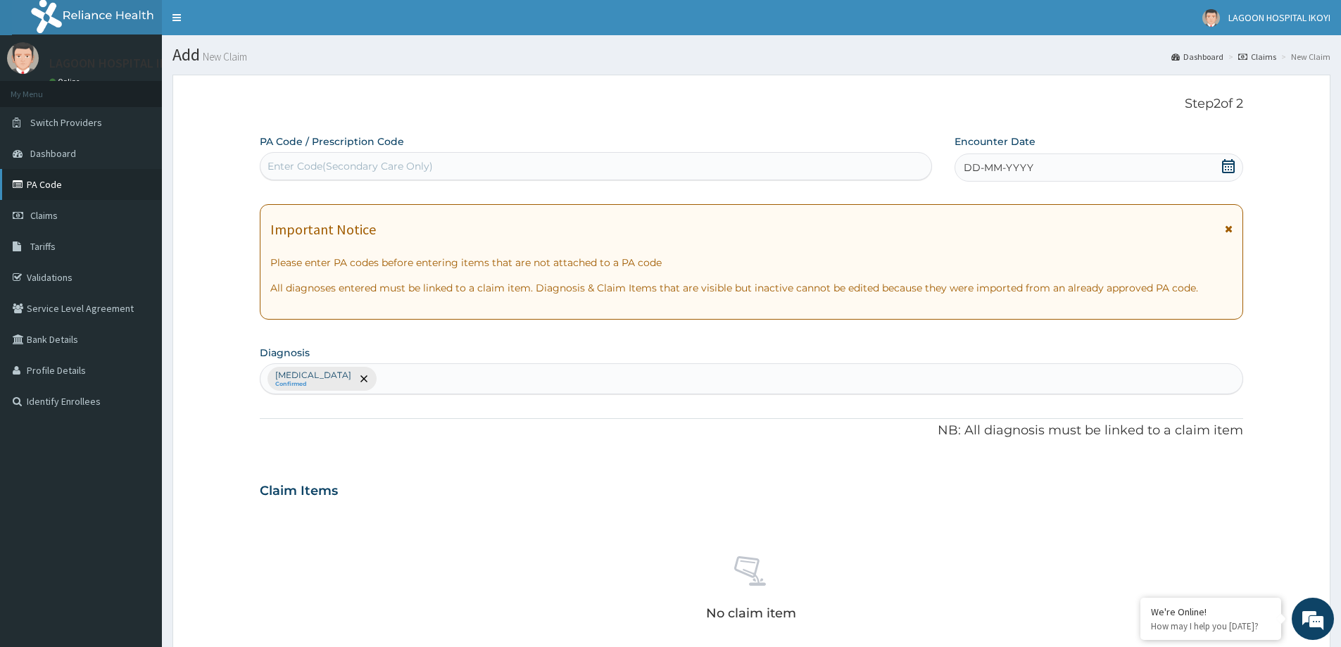
click at [42, 182] on link "PA Code" at bounding box center [81, 184] width 162 height 31
